Goal: Find specific page/section: Find specific page/section

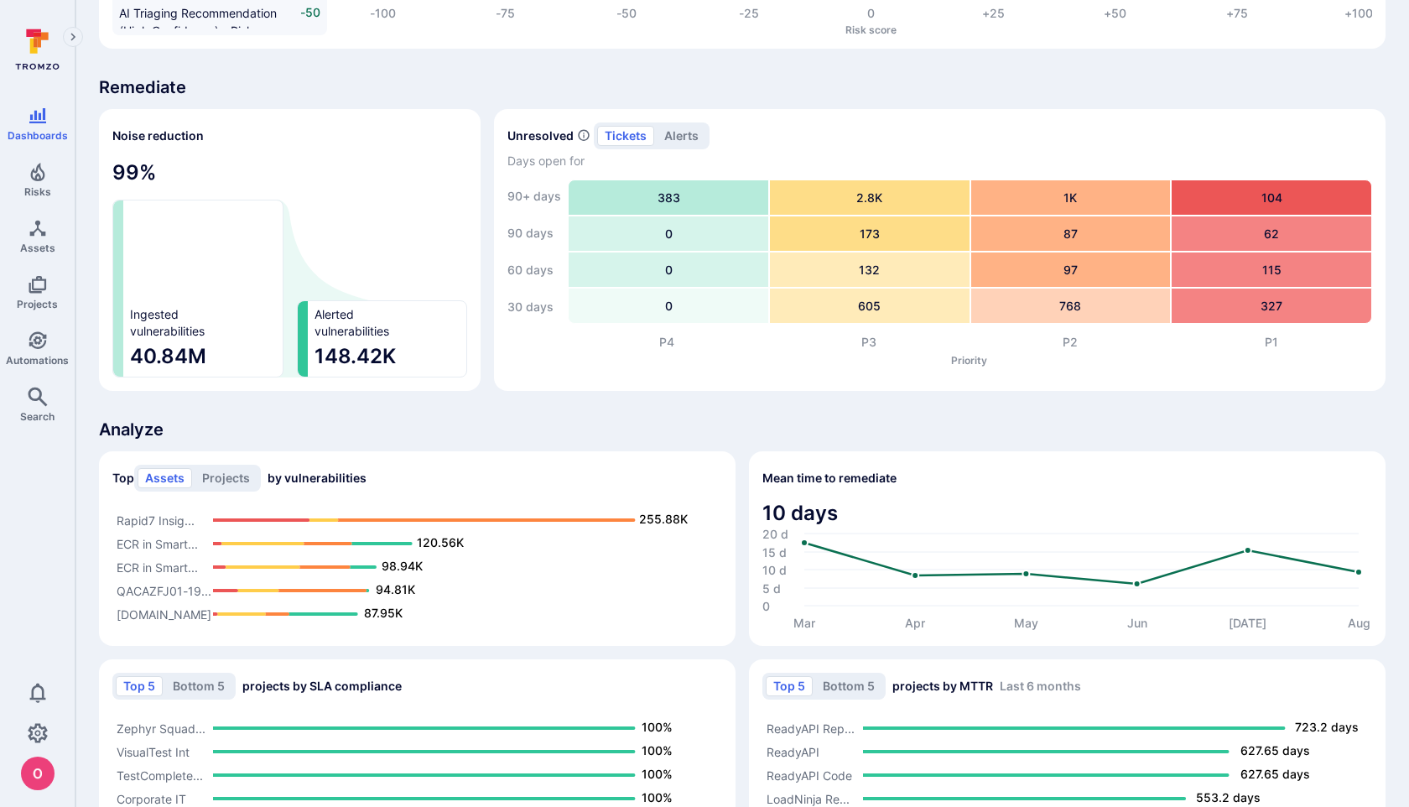
scroll to position [1061, 0]
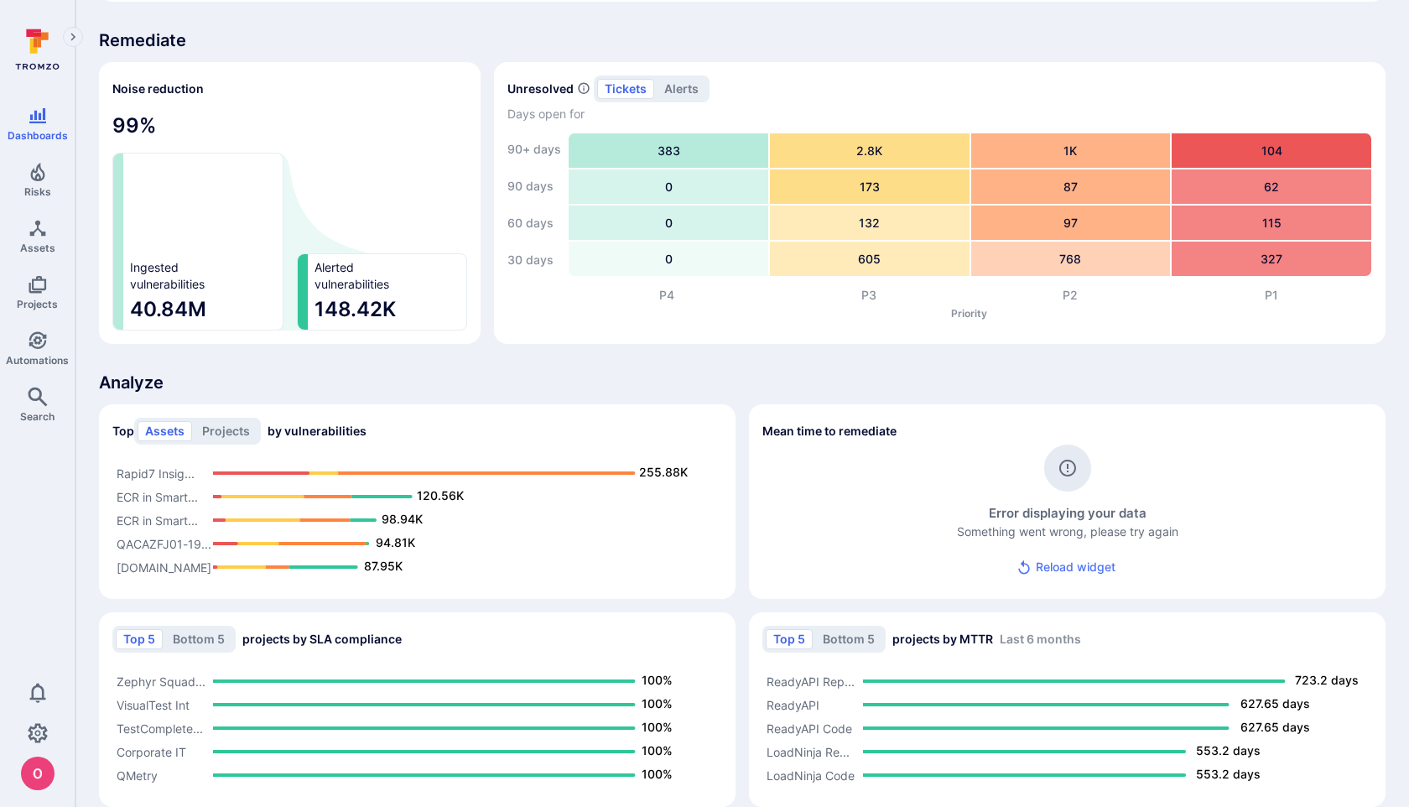
scroll to position [1038, 0]
click at [1086, 567] on button "Reload widget" at bounding box center [1067, 566] width 117 height 31
